Goal: Information Seeking & Learning: Learn about a topic

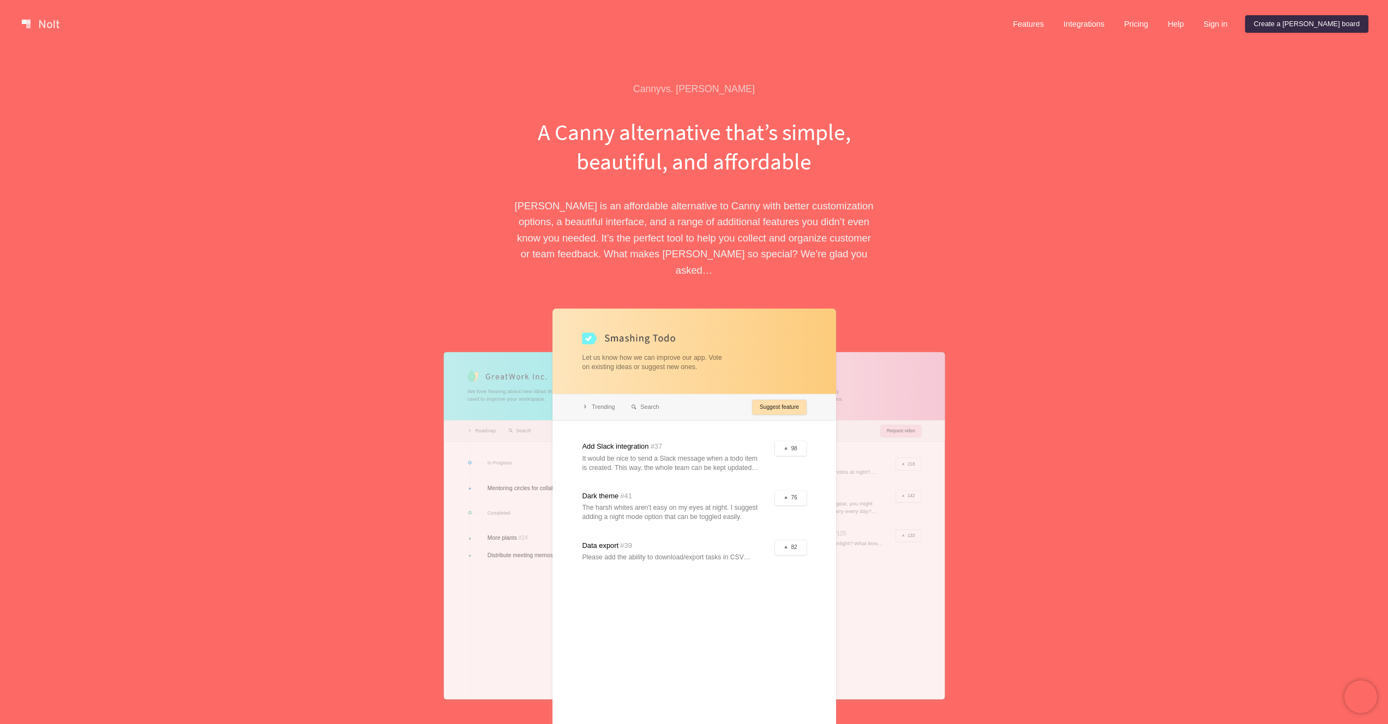
click at [50, 21] on link at bounding box center [40, 23] width 46 height 17
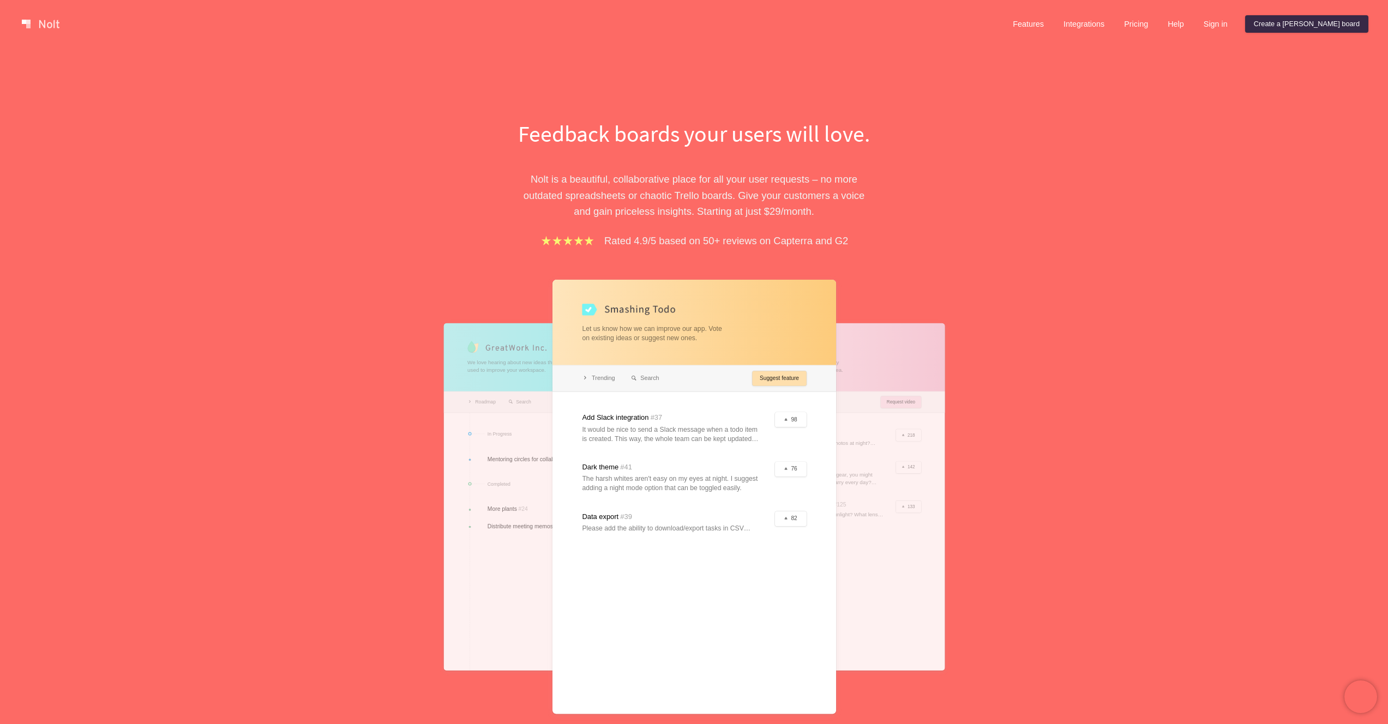
click at [50, 21] on link at bounding box center [40, 23] width 46 height 17
click at [1052, 26] on link "Features" at bounding box center [1028, 23] width 49 height 17
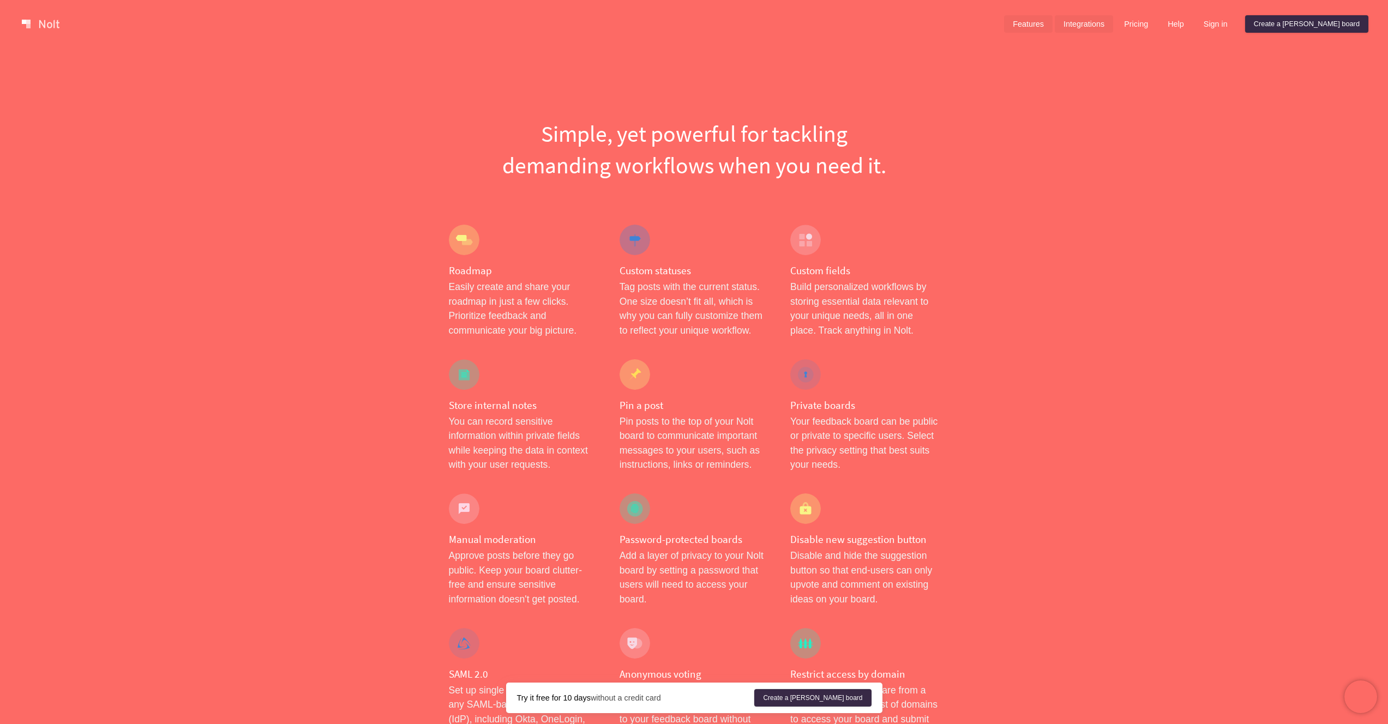
click at [1113, 25] on link "Integrations" at bounding box center [1084, 23] width 58 height 17
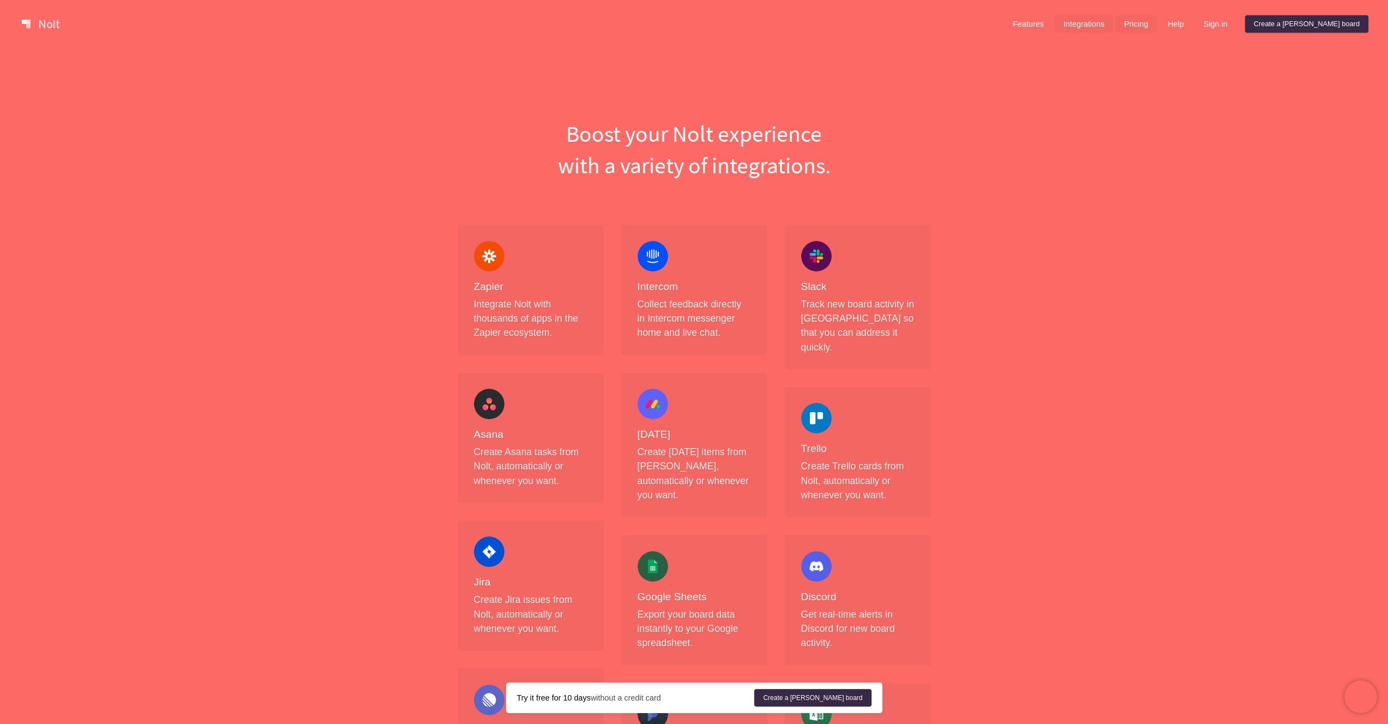
click at [1157, 26] on link "Pricing" at bounding box center [1135, 23] width 41 height 17
